Goal: Task Accomplishment & Management: Use online tool/utility

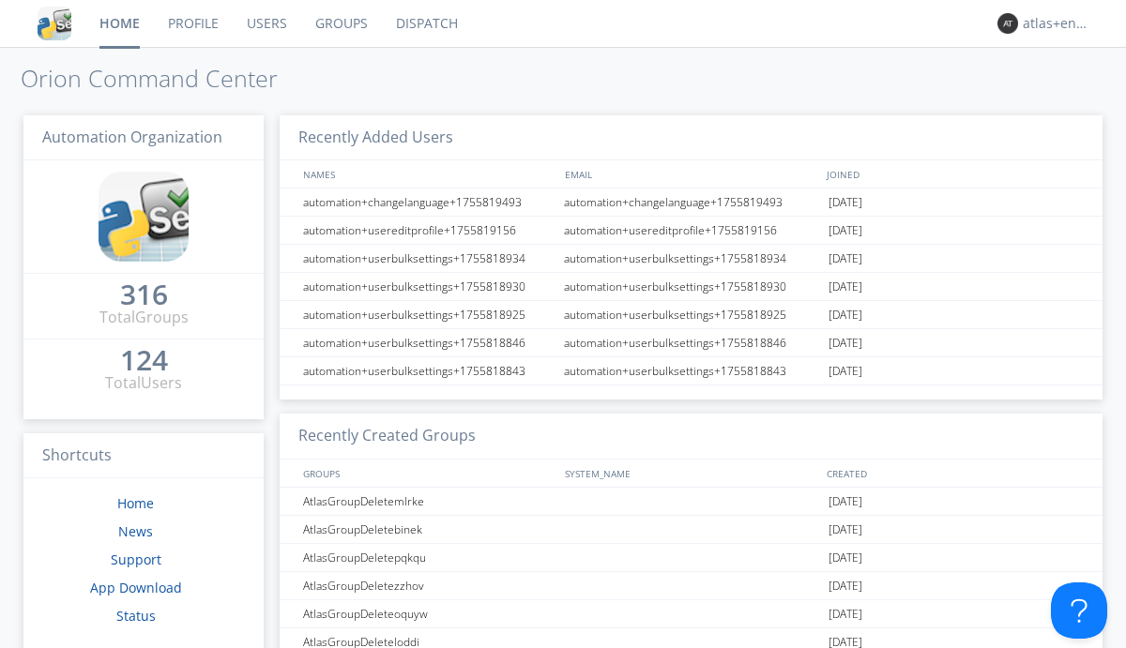
click at [425, 23] on link "Dispatch" at bounding box center [427, 23] width 90 height 47
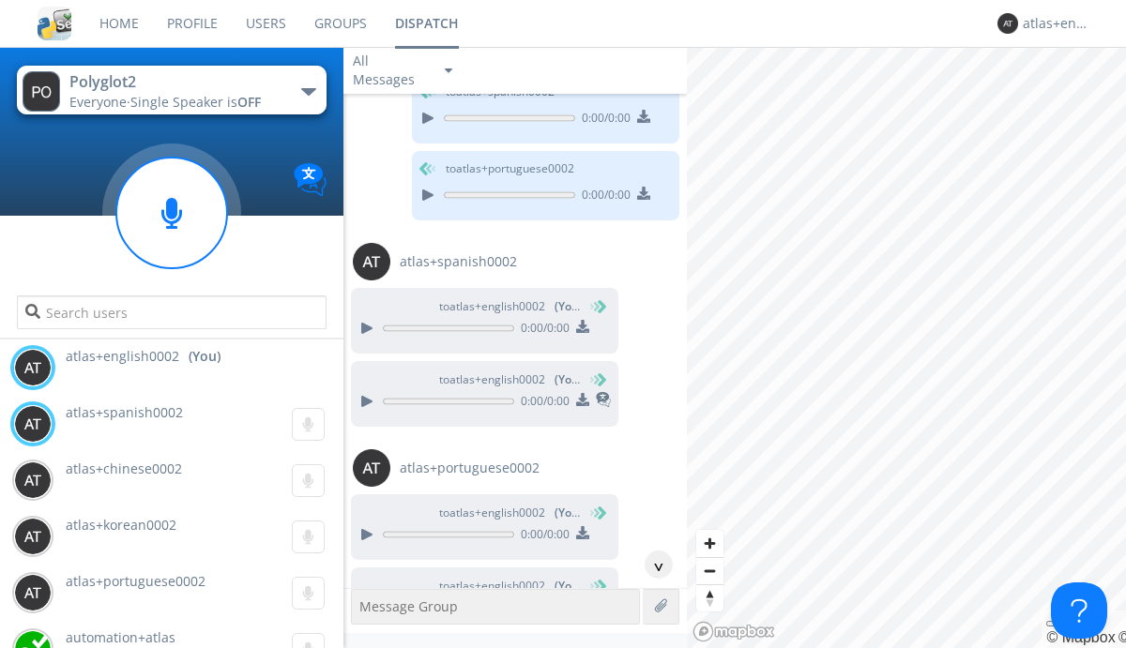
scroll to position [1446, 0]
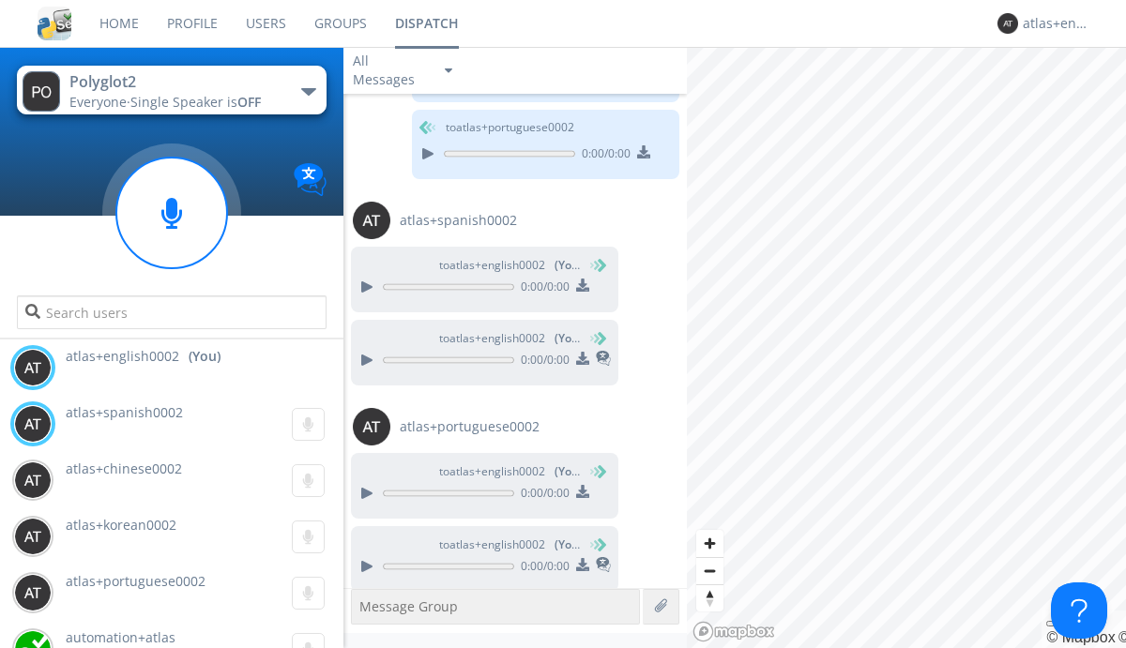
click at [308, 91] on div "button" at bounding box center [308, 92] width 15 height 8
click at [0, 0] on span "Polyglot3" at bounding box center [0, 0] width 0 height 0
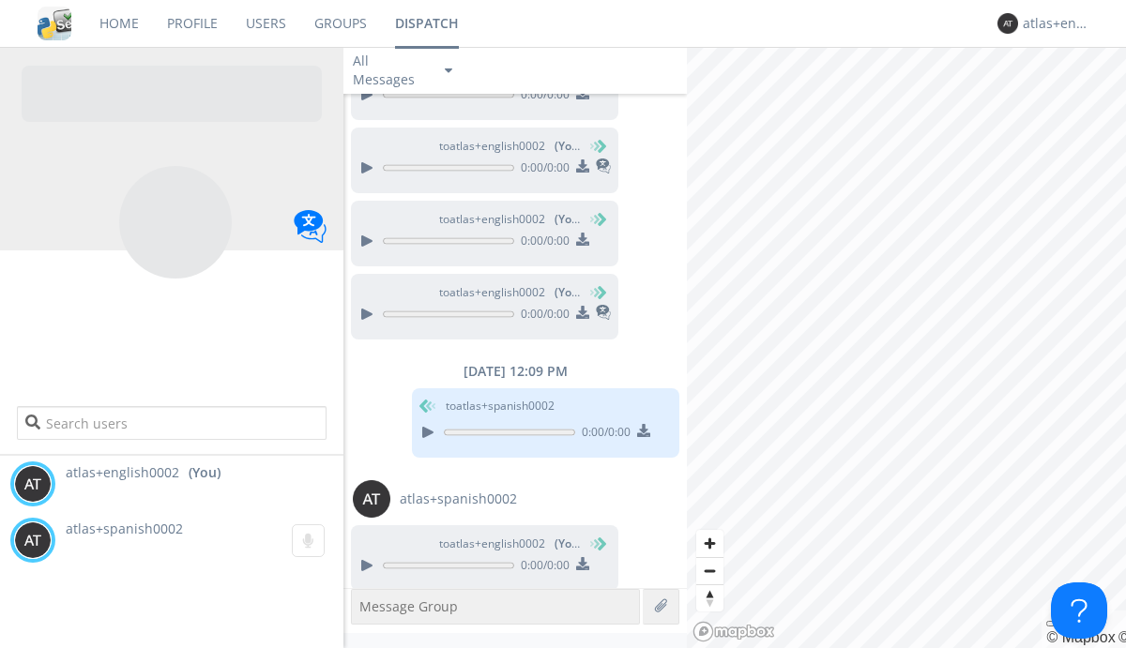
scroll to position [800, 0]
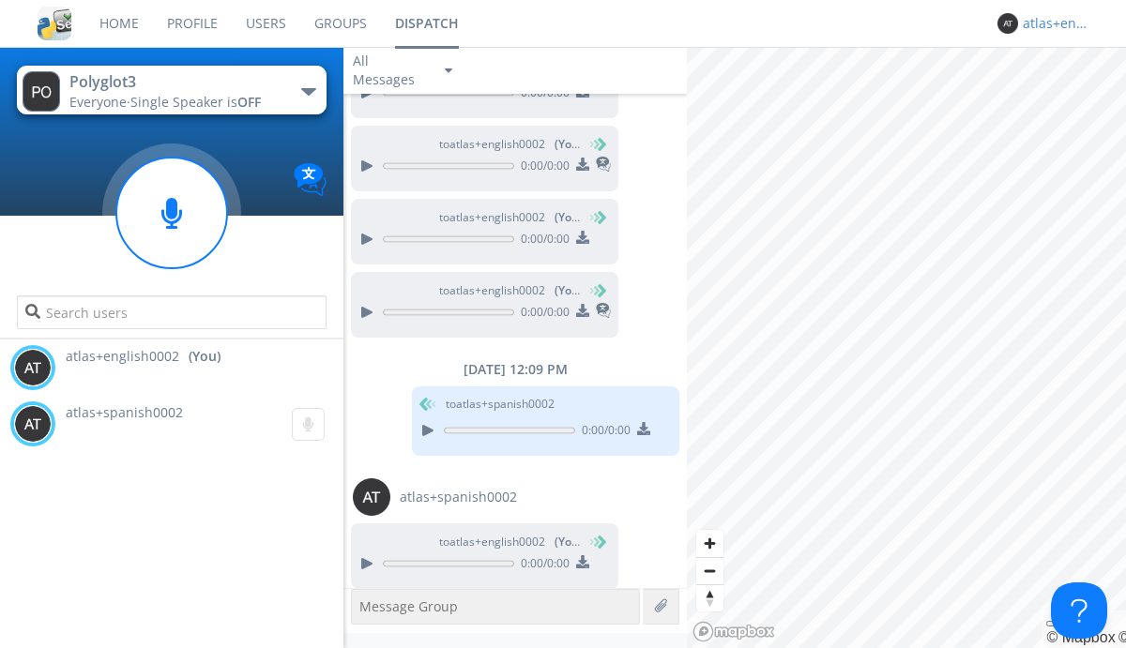
click at [1053, 23] on div "atlas+english0002" at bounding box center [1058, 23] width 70 height 19
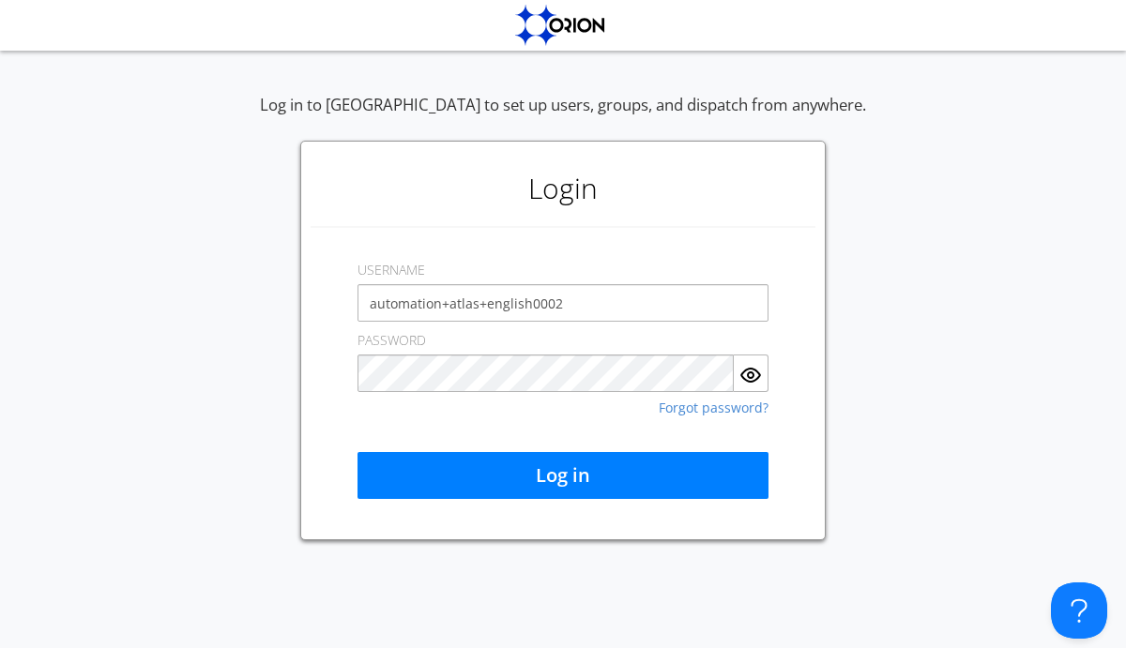
type input "automation+atlas+english0002"
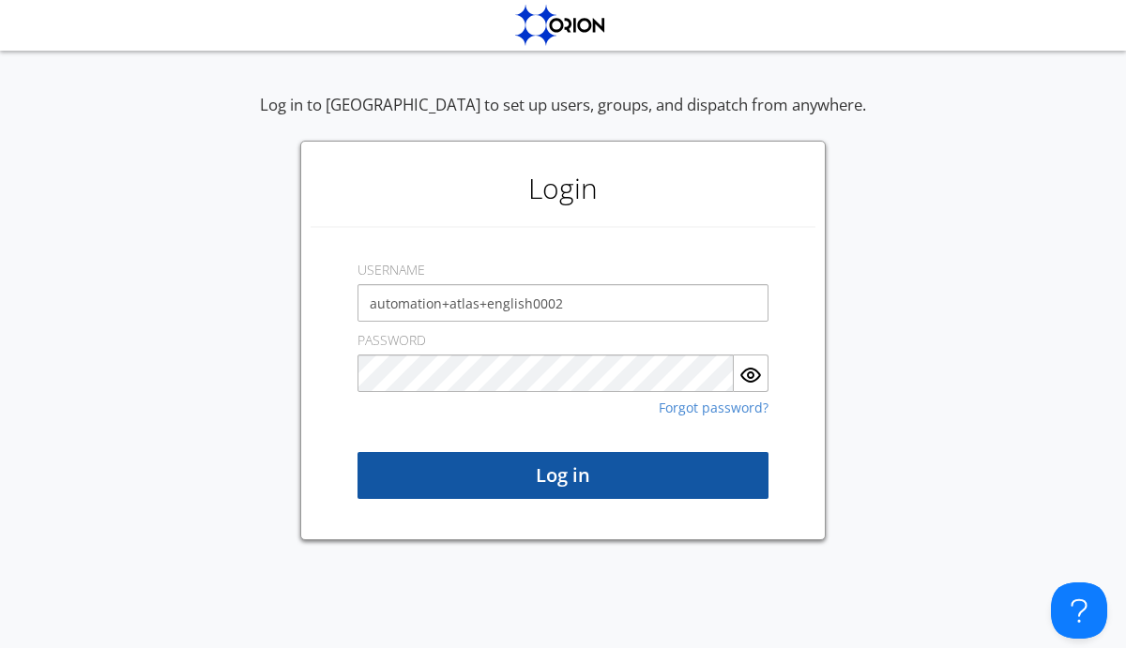
click at [563, 476] on button "Log in" at bounding box center [563, 475] width 411 height 47
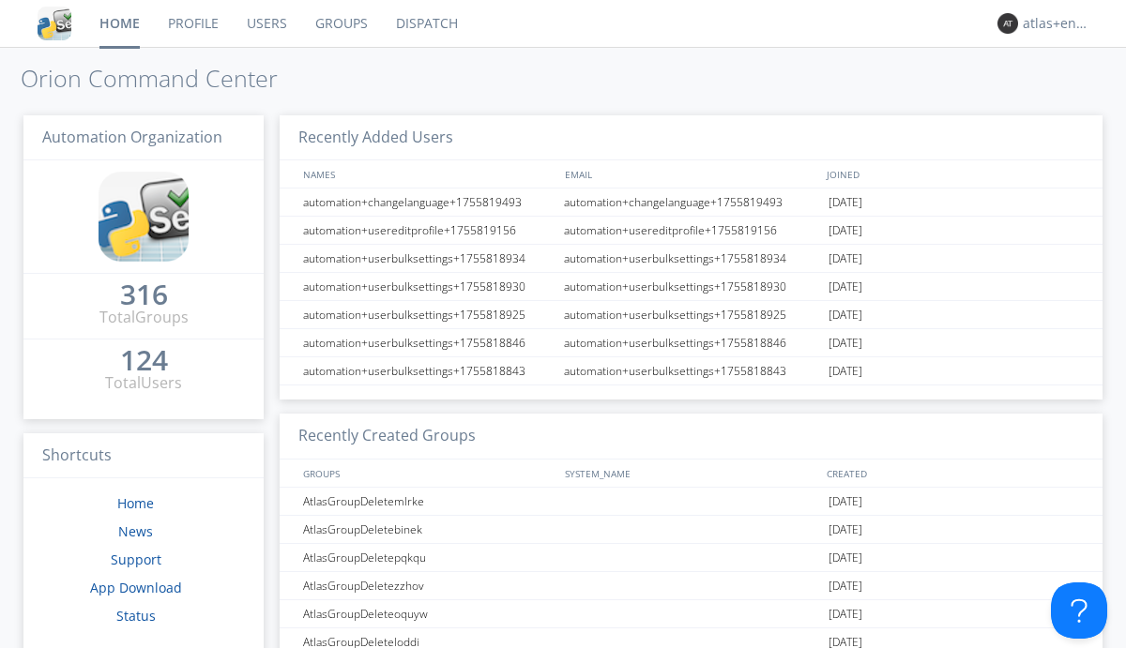
click at [425, 23] on link "Dispatch" at bounding box center [427, 23] width 90 height 47
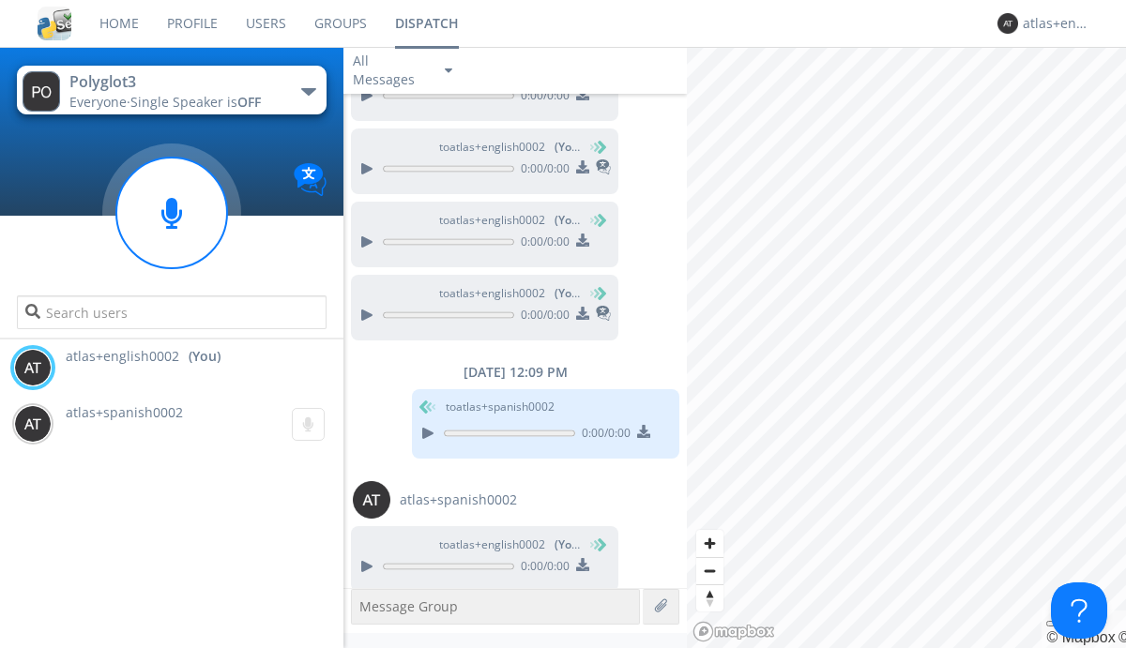
scroll to position [800, 0]
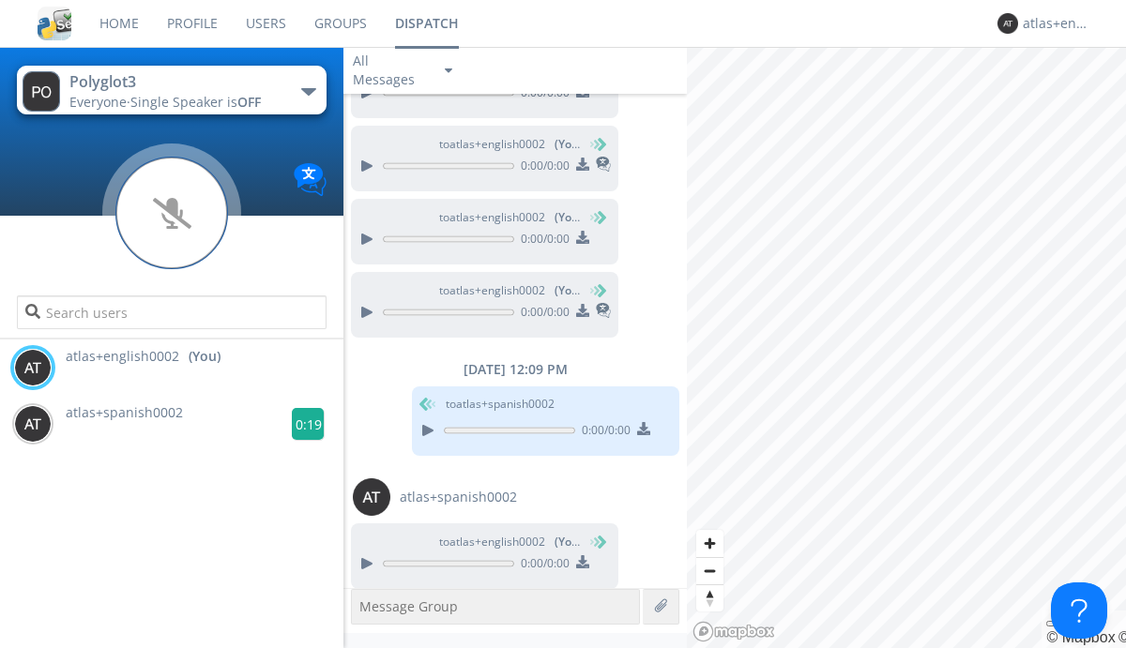
click at [300, 424] on g at bounding box center [308, 424] width 33 height 33
